Goal: Task Accomplishment & Management: Use online tool/utility

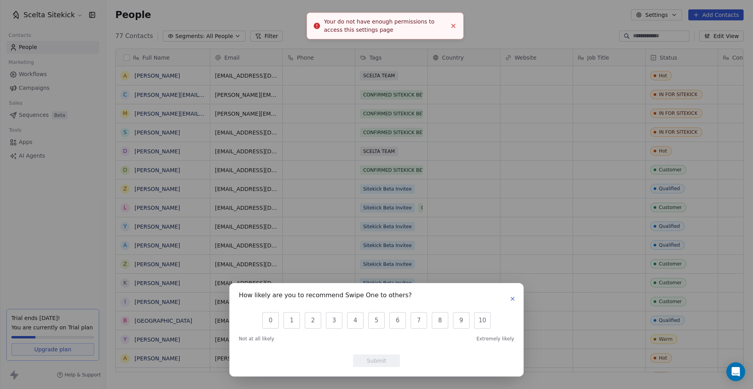
scroll to position [337, 641]
click at [515, 300] on icon "button" at bounding box center [513, 299] width 6 height 6
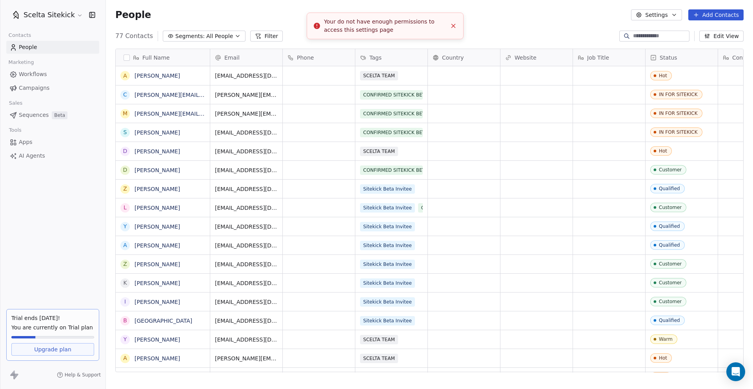
click at [455, 27] on icon "Close toast" at bounding box center [453, 25] width 7 height 7
click at [676, 13] on icon "button" at bounding box center [674, 15] width 6 height 6
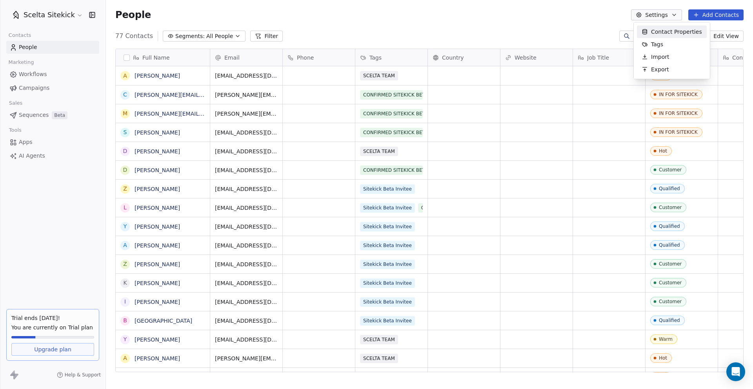
click at [676, 15] on html "Scelta Sitekick Contacts People Marketing Workflows Campaigns Sales Sequences B…" at bounding box center [376, 194] width 753 height 389
click at [33, 157] on span "AI Agents" at bounding box center [32, 156] width 26 height 8
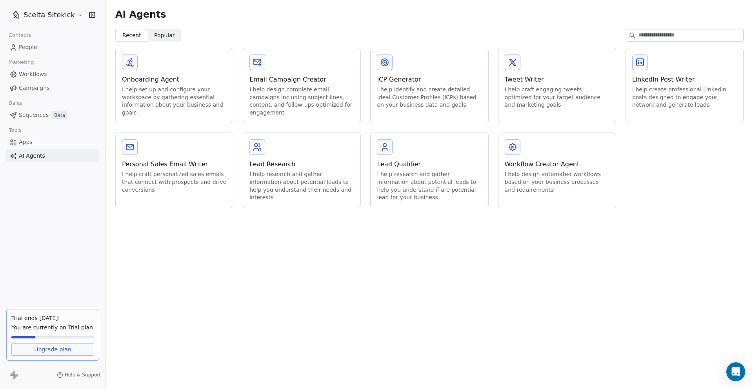
click at [166, 33] on span "Popular" at bounding box center [164, 35] width 21 height 8
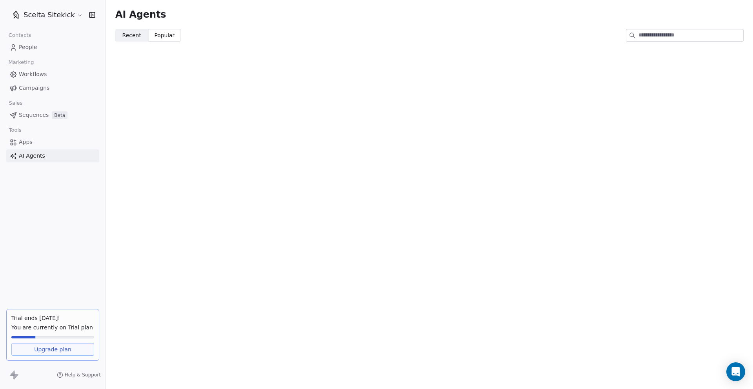
click at [135, 39] on span "Recent" at bounding box center [131, 35] width 19 height 8
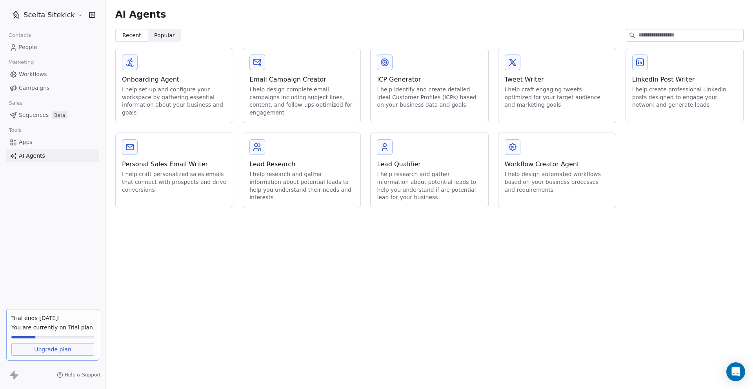
click at [38, 46] on link "People" at bounding box center [52, 47] width 93 height 13
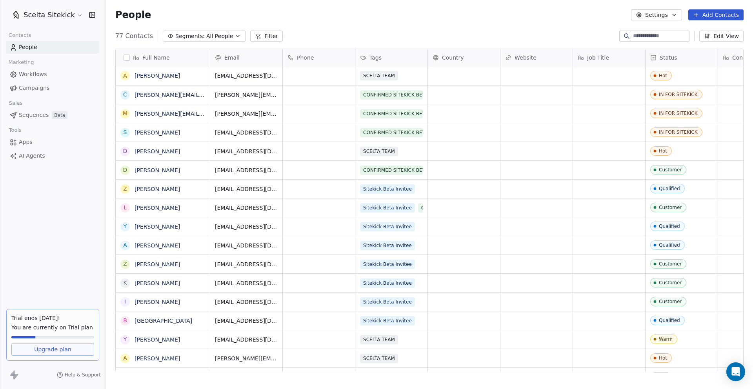
click at [364, 55] on icon at bounding box center [363, 58] width 6 height 6
click at [381, 87] on span "Hide" at bounding box center [376, 87] width 13 height 8
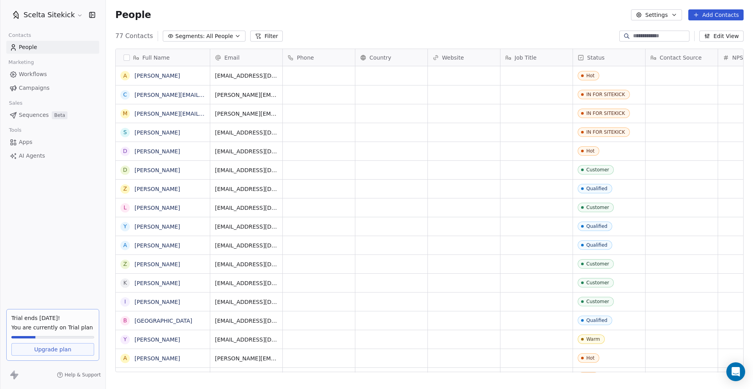
click at [32, 145] on span "Apps" at bounding box center [26, 142] width 14 height 8
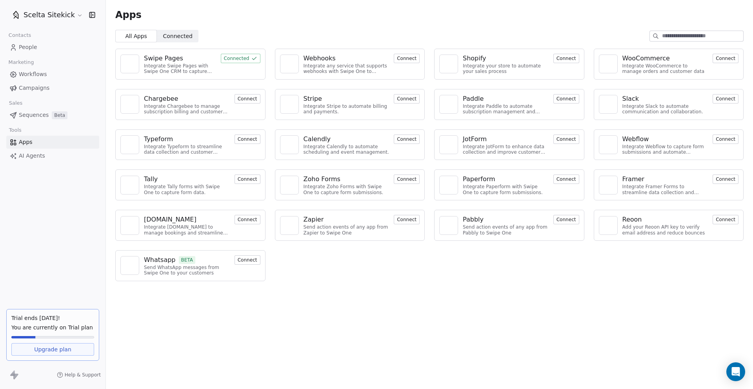
click at [372, 68] on div "Integrate any service that supports webhooks with Swipe One to capture and auto…" at bounding box center [347, 68] width 86 height 11
click at [398, 61] on button "Connect" at bounding box center [407, 58] width 26 height 9
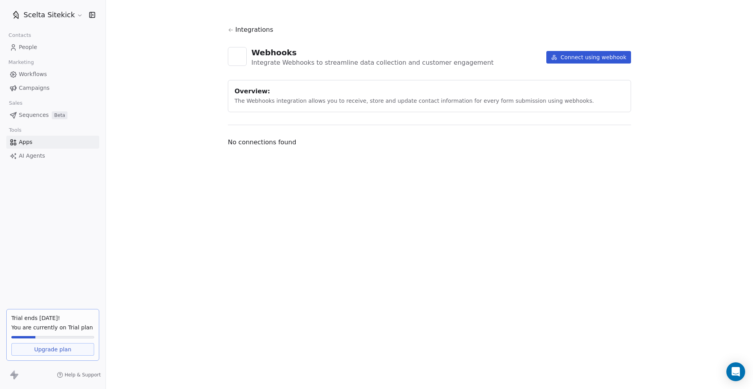
click at [415, 66] on div "Integrate Webhooks to streamline data collection and customer engagement" at bounding box center [372, 62] width 242 height 9
click at [514, 58] on div "Webhooks Integrate Webhooks to streamline data collection and customer engageme…" at bounding box center [429, 57] width 403 height 20
click at [253, 28] on span "Integrations" at bounding box center [254, 29] width 38 height 9
